Goal: Navigation & Orientation: Find specific page/section

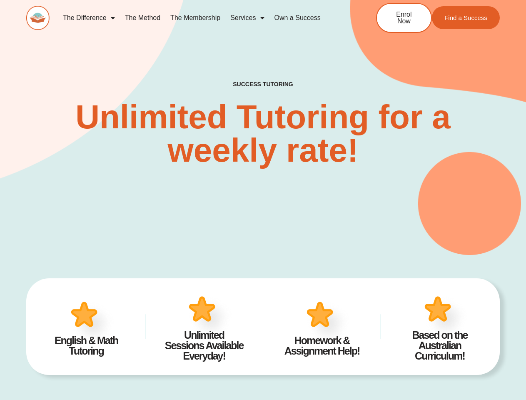
click at [263, 200] on div "SUCCESS TUTORING​ Unlimited Tutoring for a weekly rate!" at bounding box center [262, 111] width 473 height 287
click at [247, 18] on link "Services" at bounding box center [247, 17] width 44 height 19
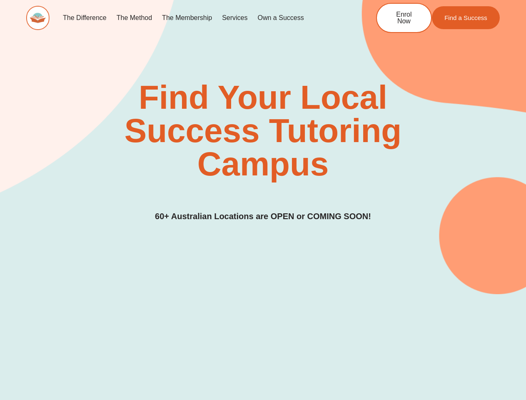
click at [263, 200] on div "Find Your Local Success Tutoring Campus 60+ Australian Locations are OPEN or CO…" at bounding box center [262, 152] width 473 height 142
click at [234, 18] on link "Services" at bounding box center [234, 17] width 35 height 19
